Goal: Information Seeking & Learning: Learn about a topic

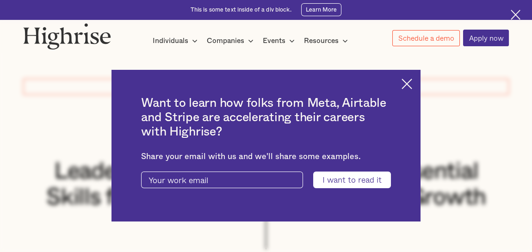
click at [412, 85] on img at bounding box center [407, 84] width 11 height 11
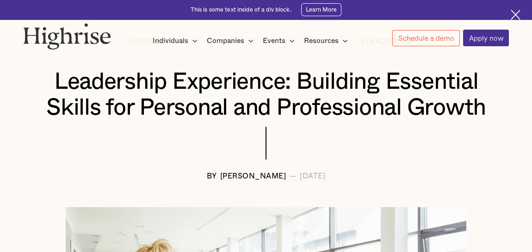
scroll to position [93, 0]
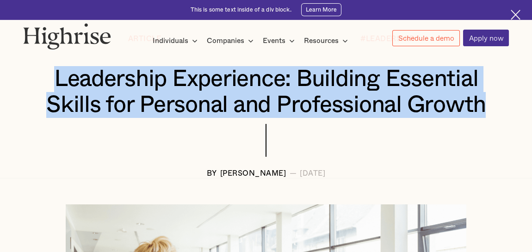
drag, startPoint x: 51, startPoint y: 78, endPoint x: 497, endPoint y: 112, distance: 447.7
click at [497, 112] on div "Leadership Experience: Building Essential Skills for Personal and Professional …" at bounding box center [266, 91] width 486 height 51
copy h1 "Leadership Experience: Building Essential Skills for Personal and Professional …"
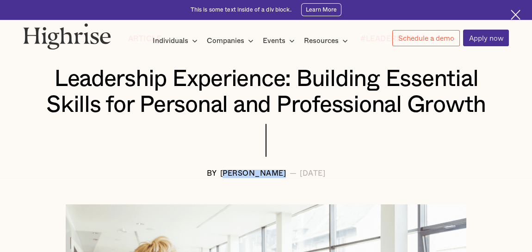
drag, startPoint x: 194, startPoint y: 173, endPoint x: 261, endPoint y: 179, distance: 67.3
click at [261, 178] on div "BY [PERSON_NAME] — [DATE]" at bounding box center [266, 174] width 486 height 8
drag, startPoint x: 261, startPoint y: 179, endPoint x: 196, endPoint y: 173, distance: 65.5
click at [220, 173] on div "[PERSON_NAME]" at bounding box center [253, 174] width 66 height 8
drag, startPoint x: 192, startPoint y: 175, endPoint x: 260, endPoint y: 178, distance: 67.6
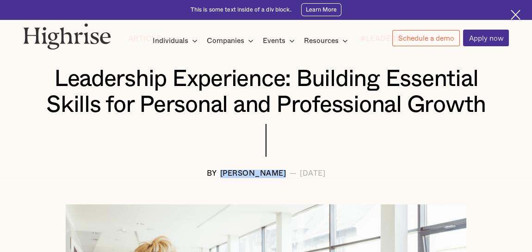
click at [260, 178] on div "[PERSON_NAME]" at bounding box center [253, 174] width 66 height 8
drag, startPoint x: 260, startPoint y: 178, endPoint x: 238, endPoint y: 173, distance: 22.4
copy div "[PERSON_NAME]"
